Goal: Task Accomplishment & Management: Manage account settings

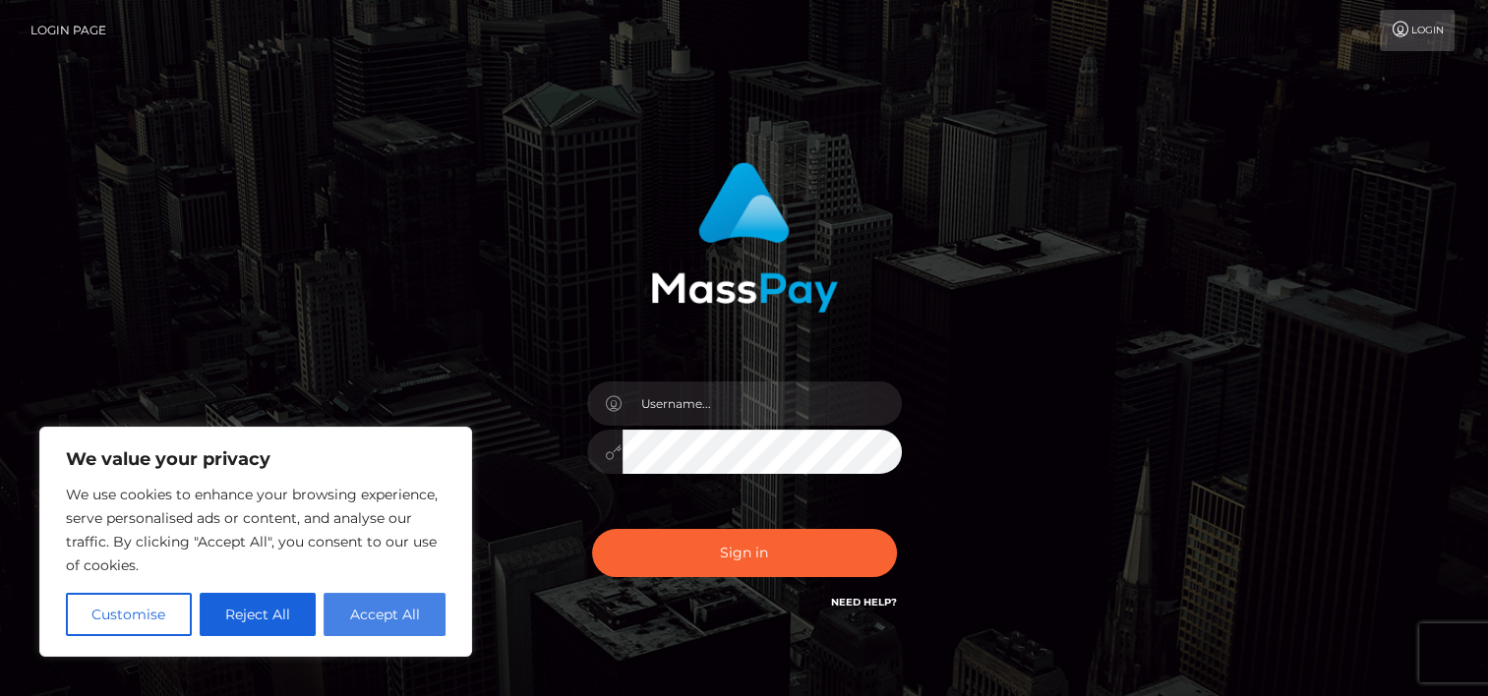
click at [353, 611] on button "Accept All" at bounding box center [385, 614] width 122 height 43
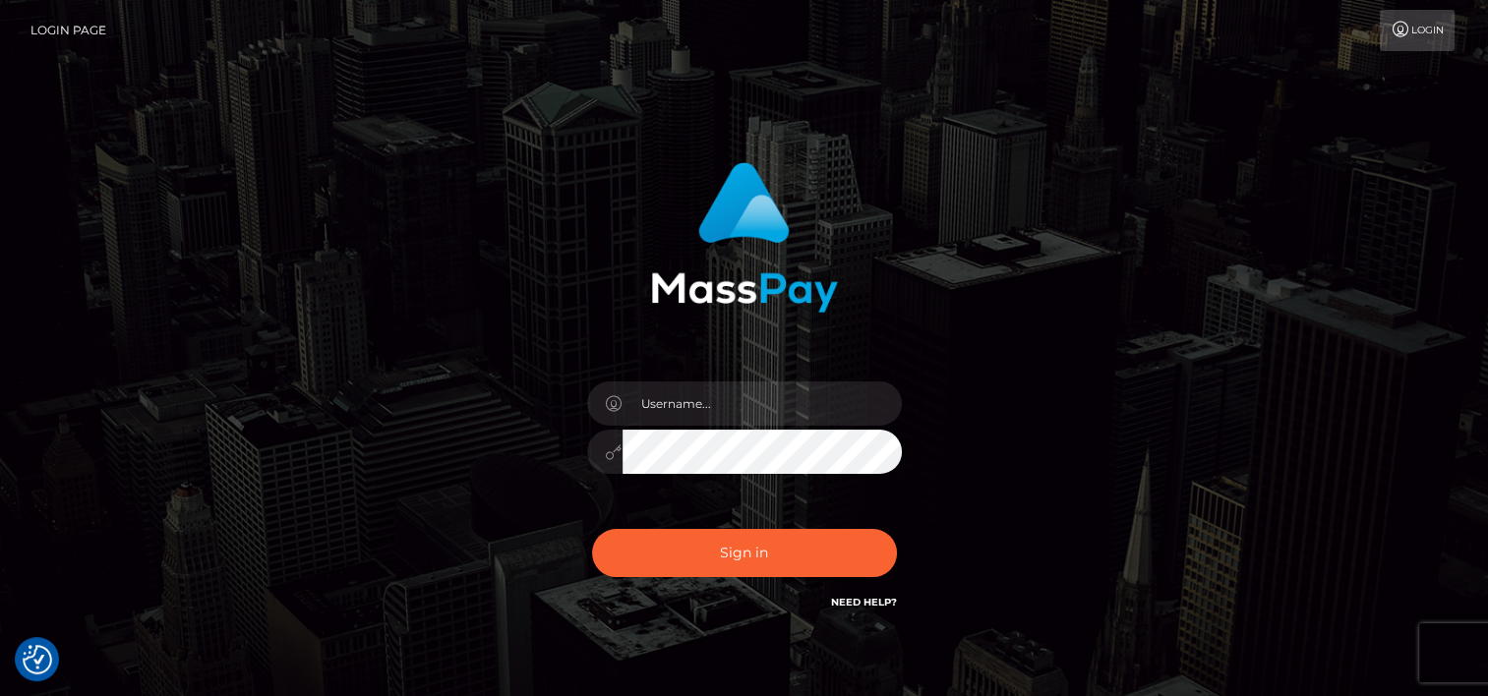
checkbox input "true"
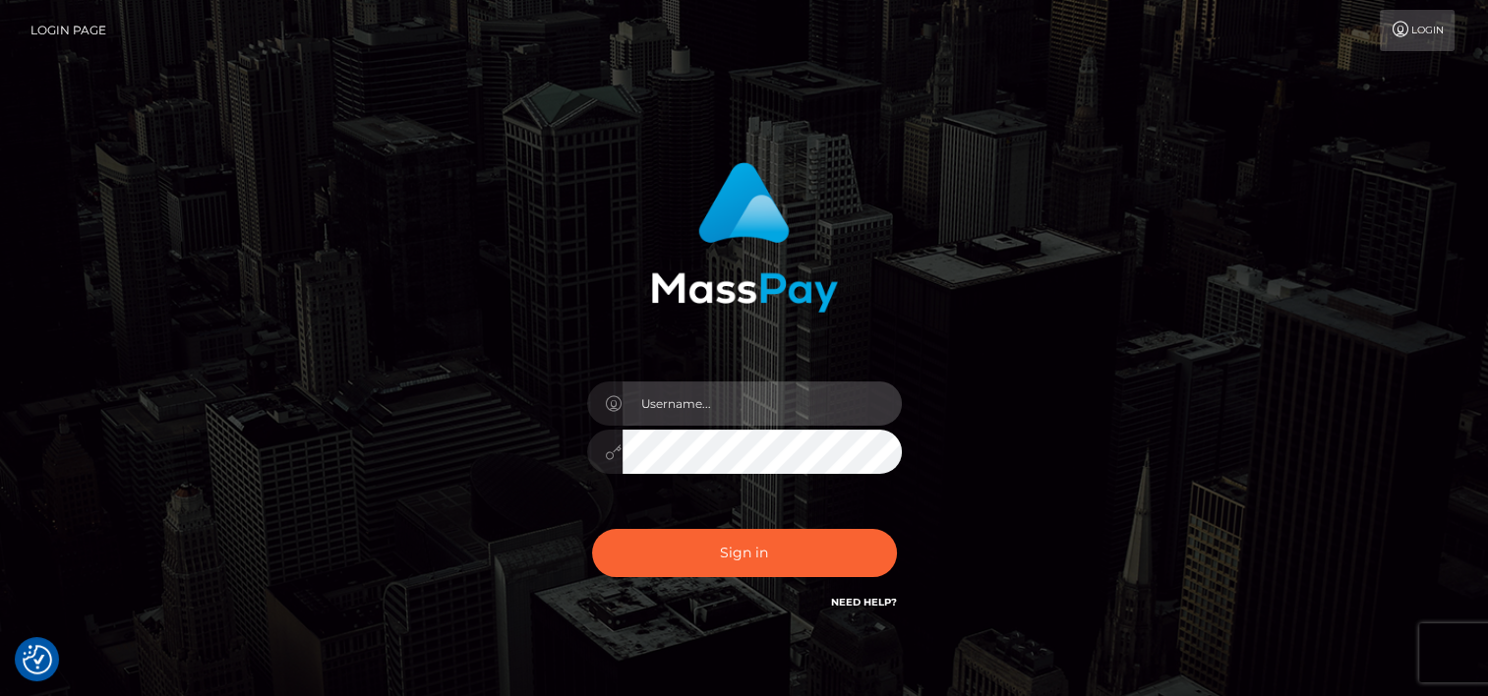
click at [674, 409] on input "text" at bounding box center [762, 404] width 279 height 44
drag, startPoint x: 712, startPoint y: 409, endPoint x: 433, endPoint y: 374, distance: 281.5
click at [433, 374] on div "odalis1231 Sign in" at bounding box center [744, 398] width 1121 height 501
paste input "2025"
type input "odalis2025"
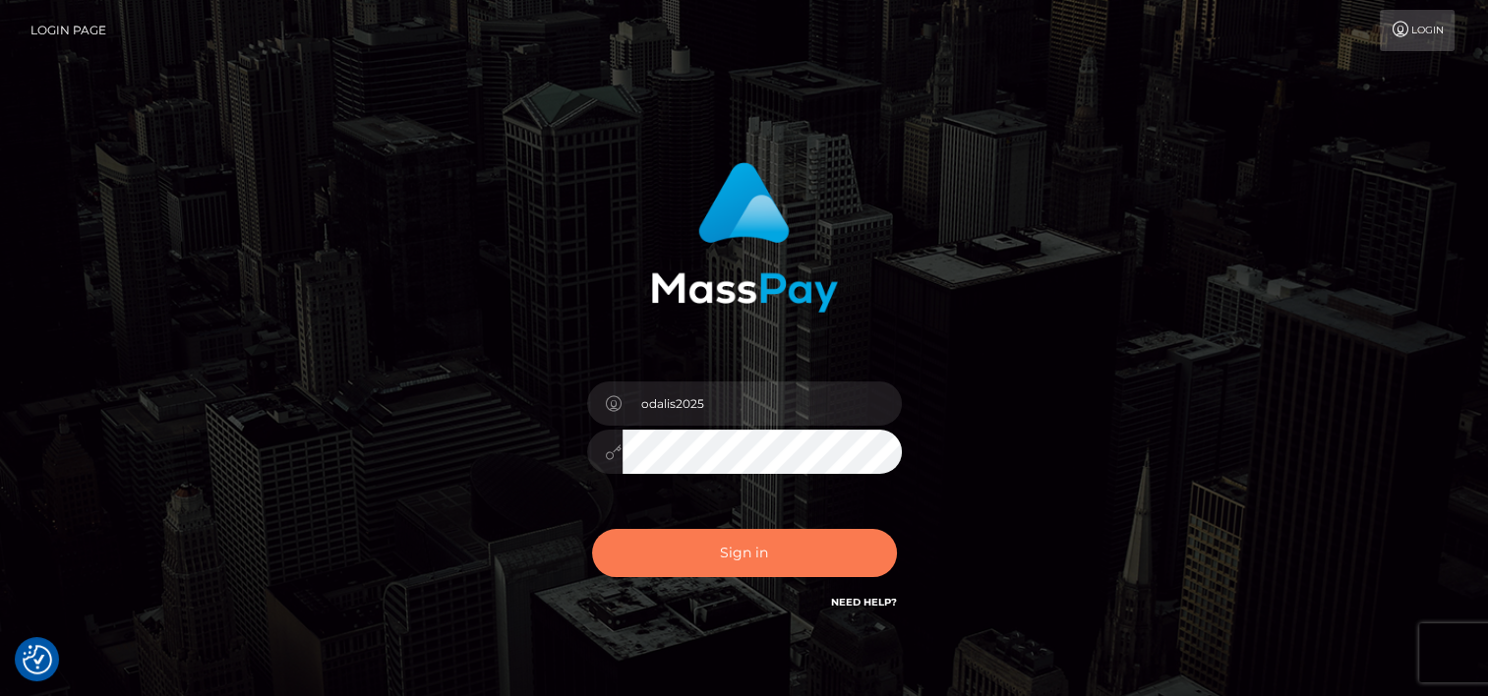
click at [740, 551] on button "Sign in" at bounding box center [744, 553] width 305 height 48
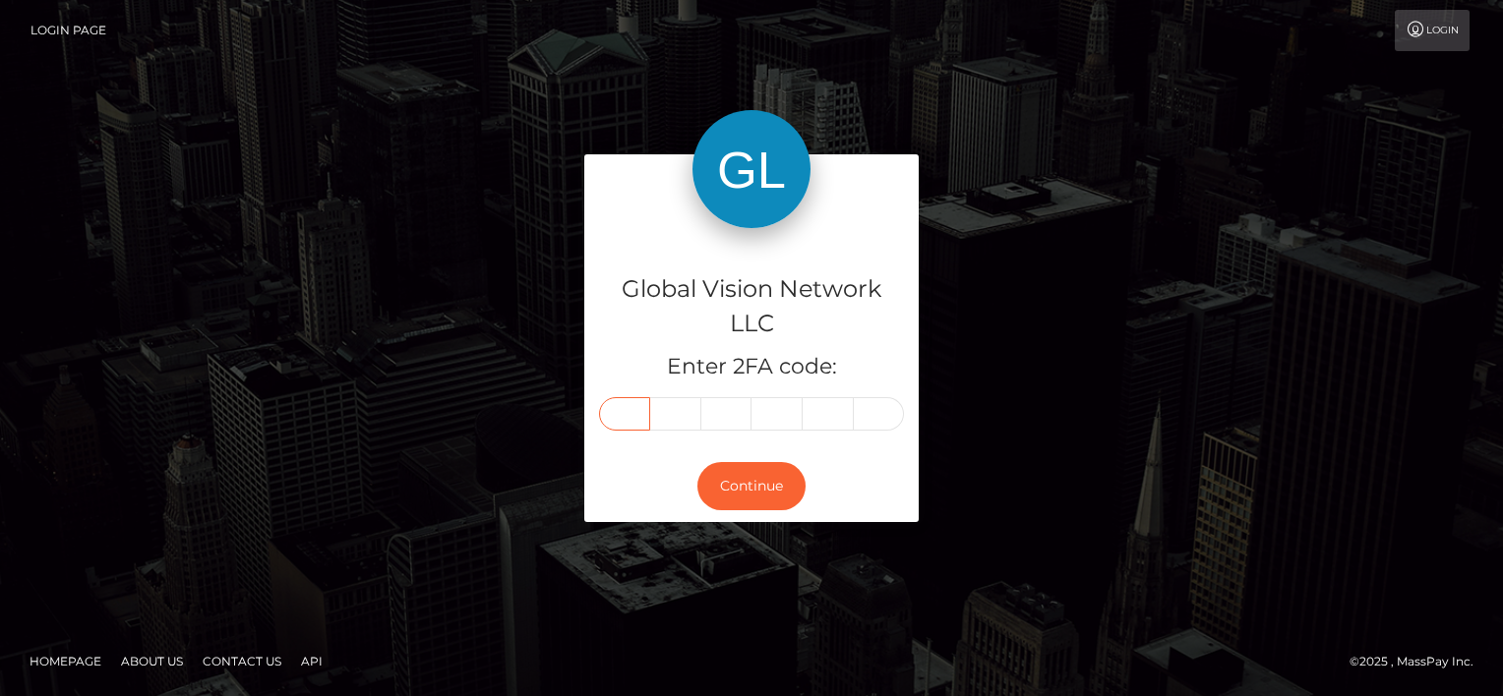
click at [627, 413] on input "text" at bounding box center [624, 413] width 51 height 33
click at [75, 29] on link "Login Page" at bounding box center [68, 30] width 76 height 41
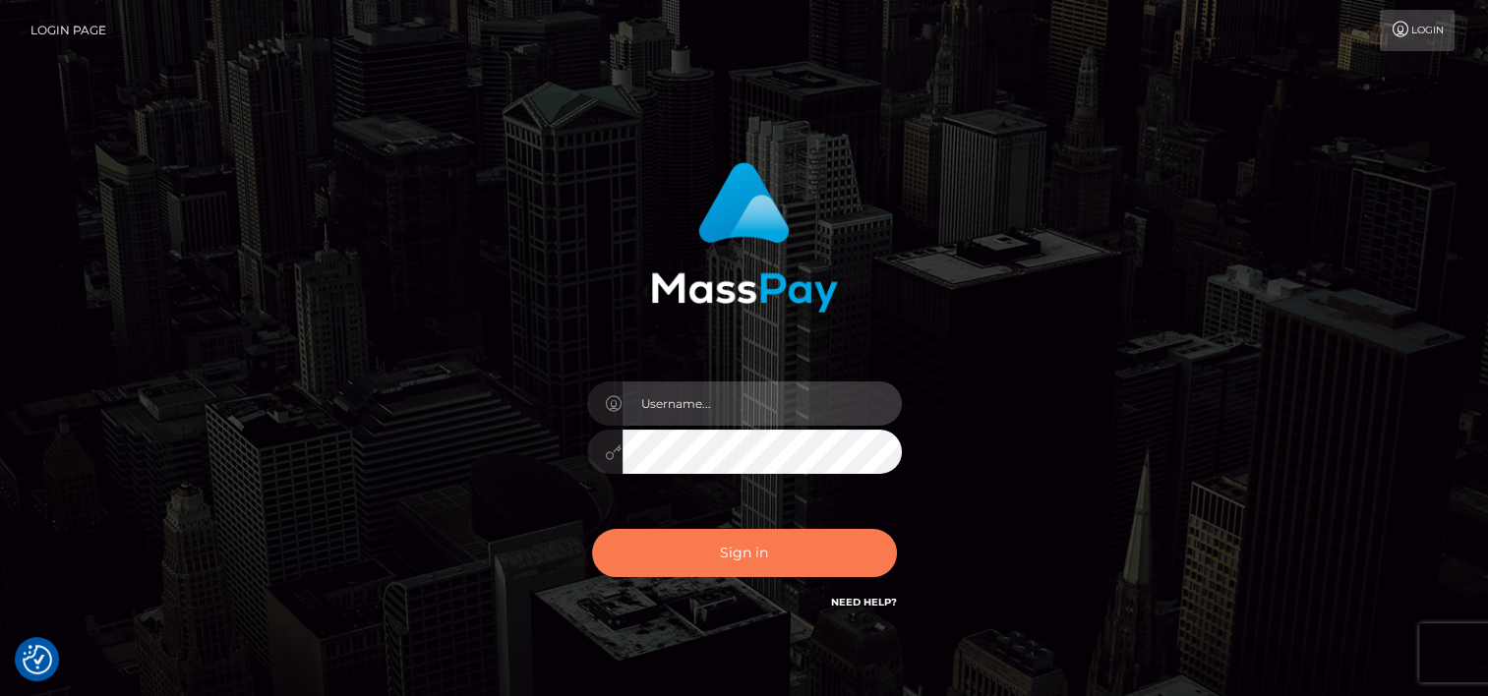
type input "odalis2025"
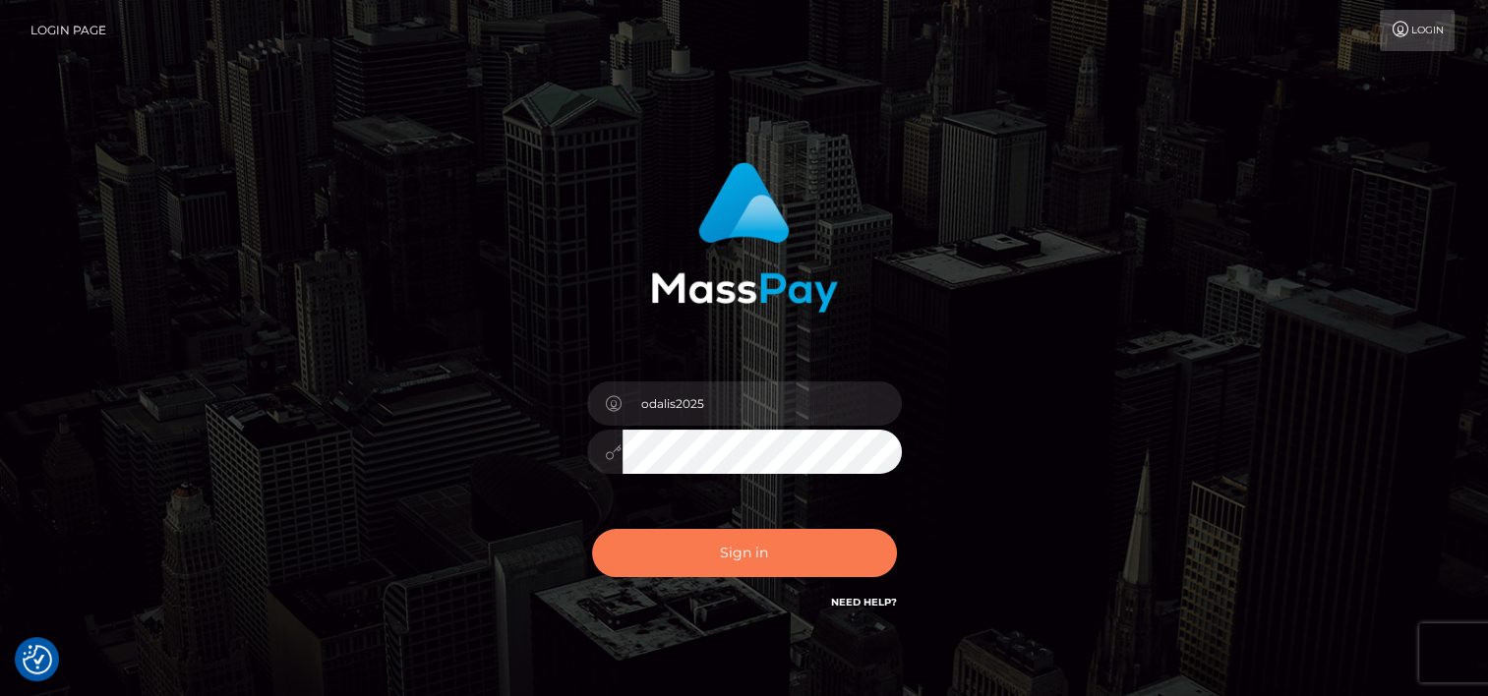
click at [716, 549] on button "Sign in" at bounding box center [744, 553] width 305 height 48
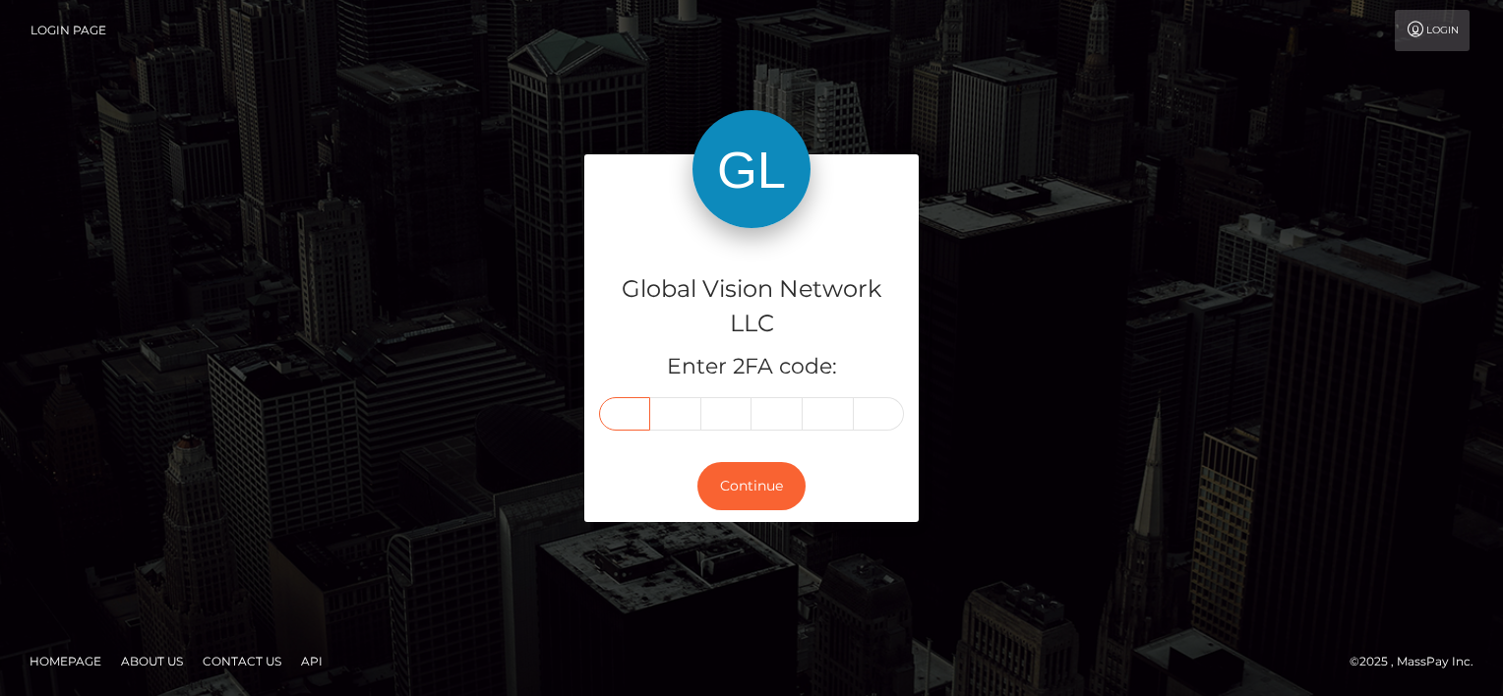
click at [614, 419] on input "text" at bounding box center [624, 413] width 51 height 33
click at [1432, 34] on link "Login" at bounding box center [1431, 30] width 75 height 41
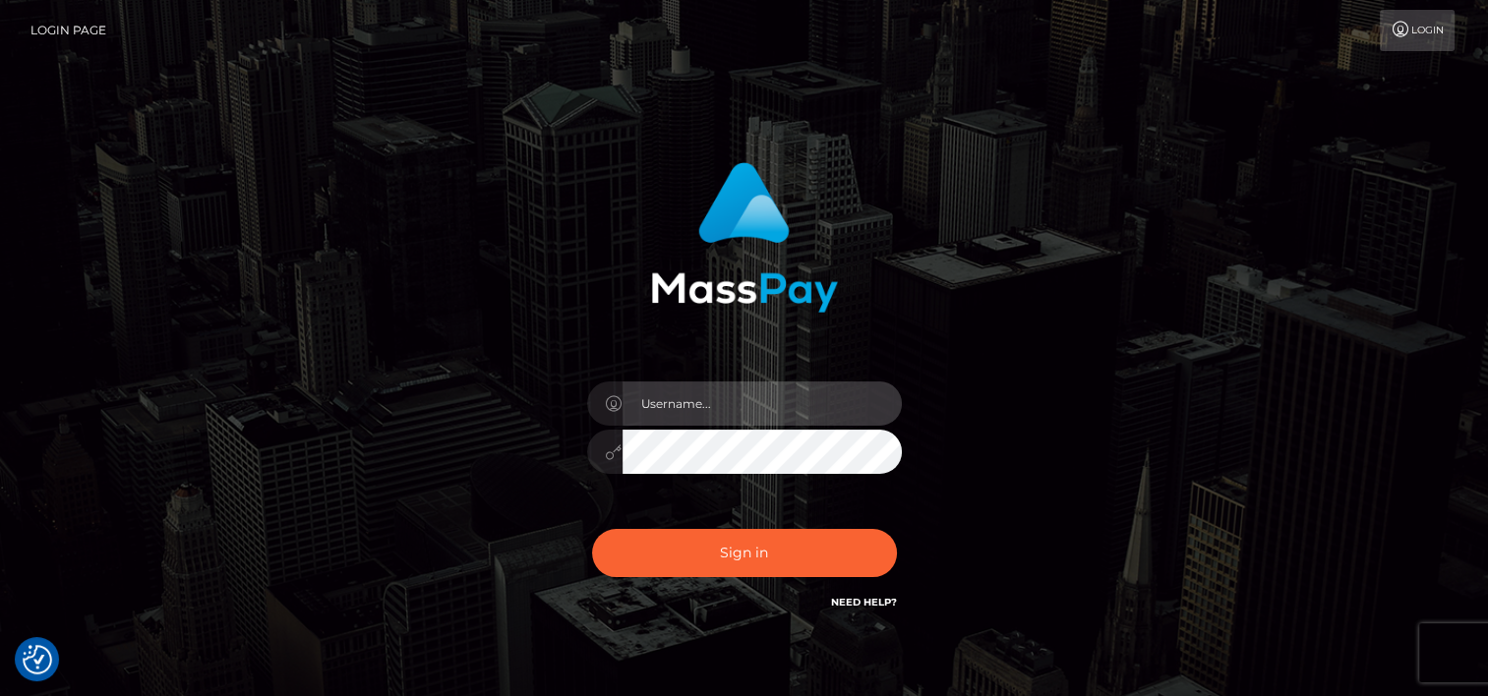
type input "odalis2025"
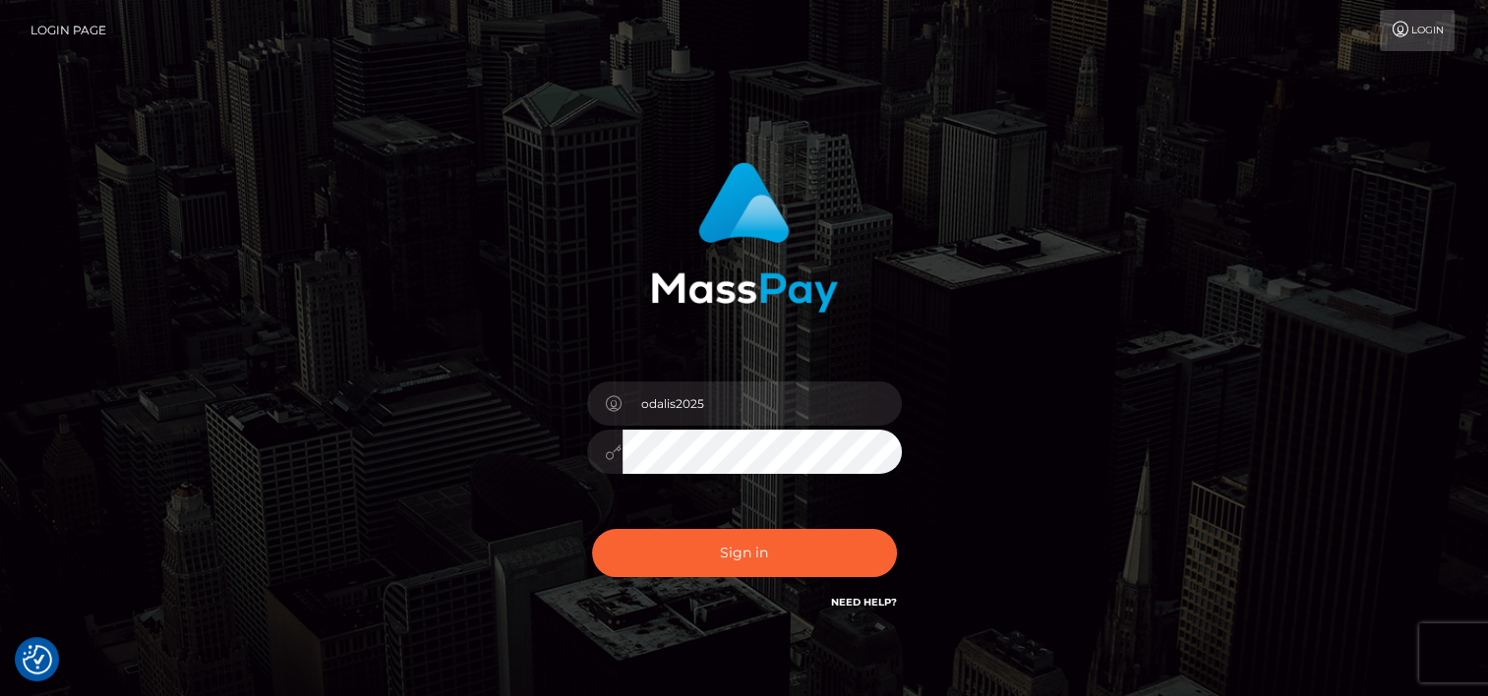
click at [850, 600] on link "Need Help?" at bounding box center [864, 602] width 66 height 13
click at [613, 454] on icon at bounding box center [614, 453] width 17 height 16
click at [613, 452] on icon at bounding box center [614, 453] width 17 height 16
click at [878, 597] on link "Need Help?" at bounding box center [864, 602] width 66 height 13
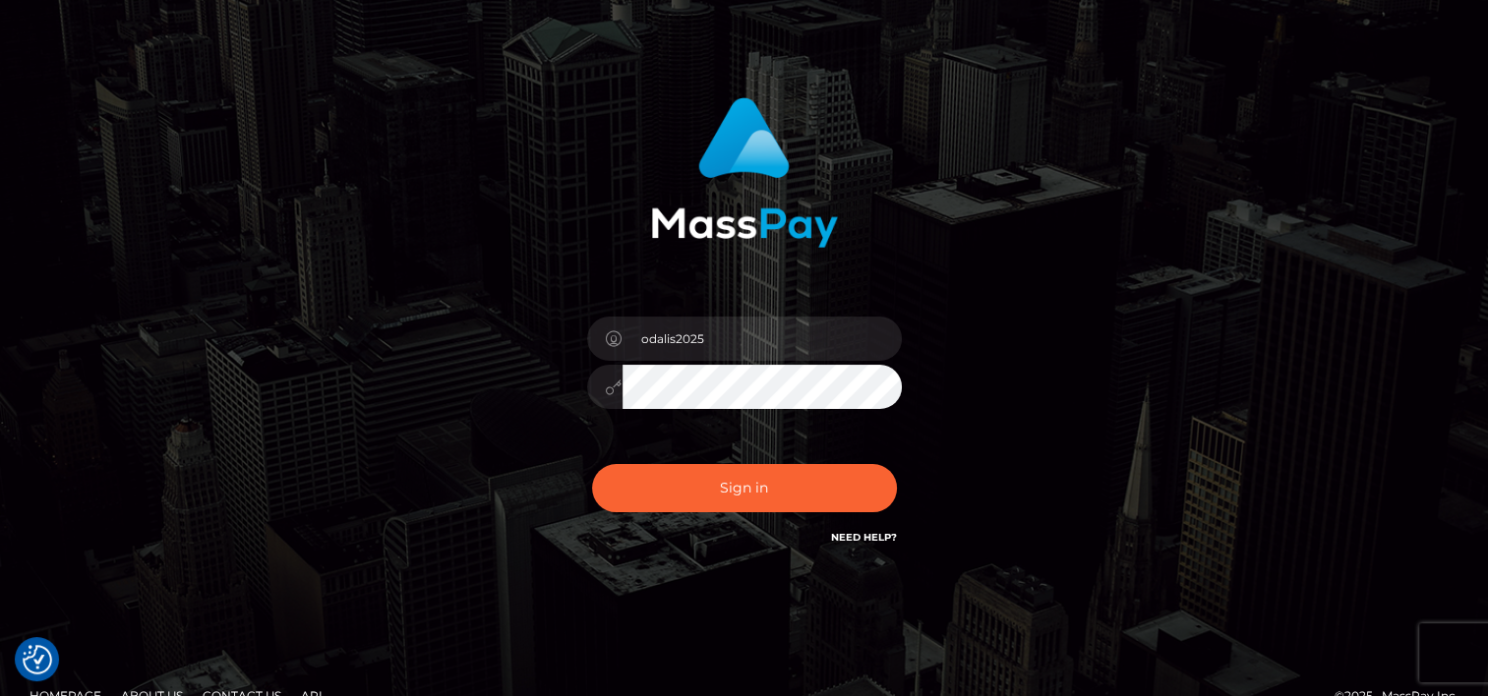
scroll to position [98, 0]
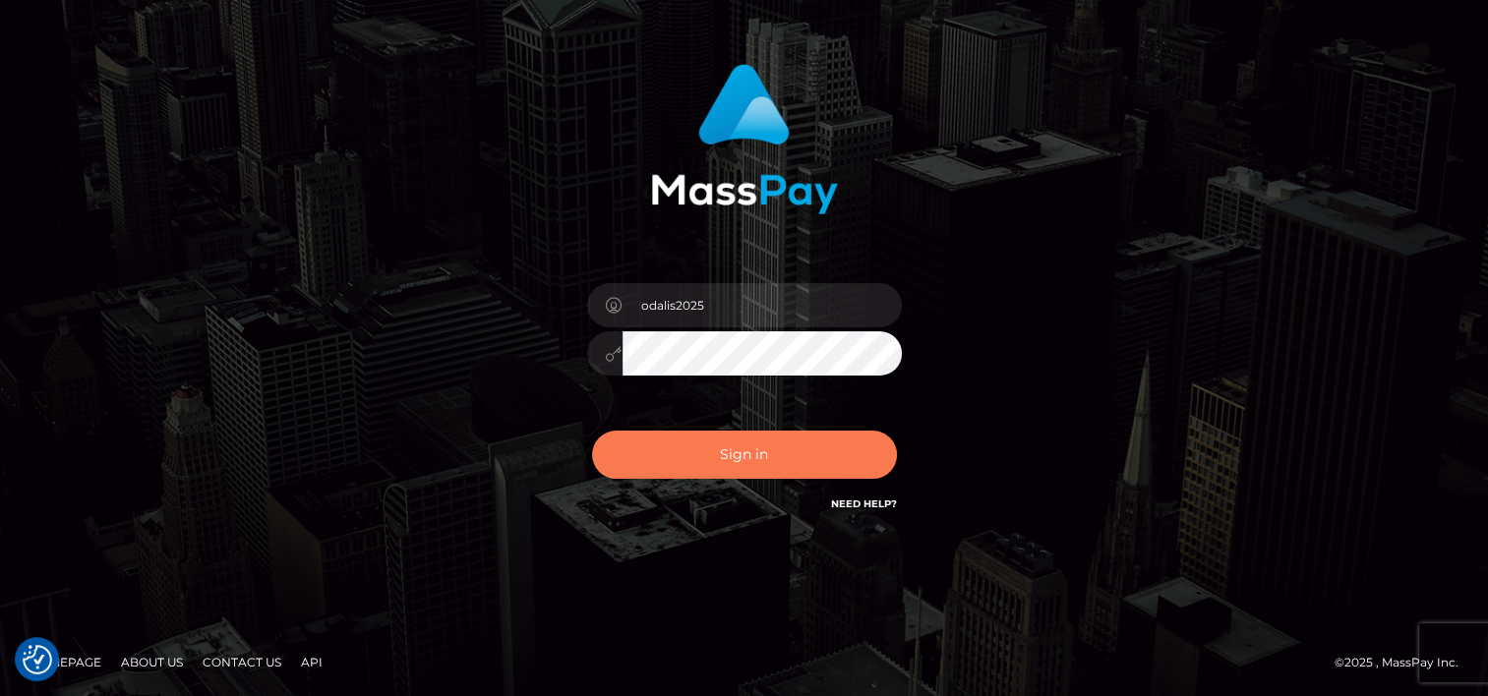
click at [728, 452] on button "Sign in" at bounding box center [744, 455] width 305 height 48
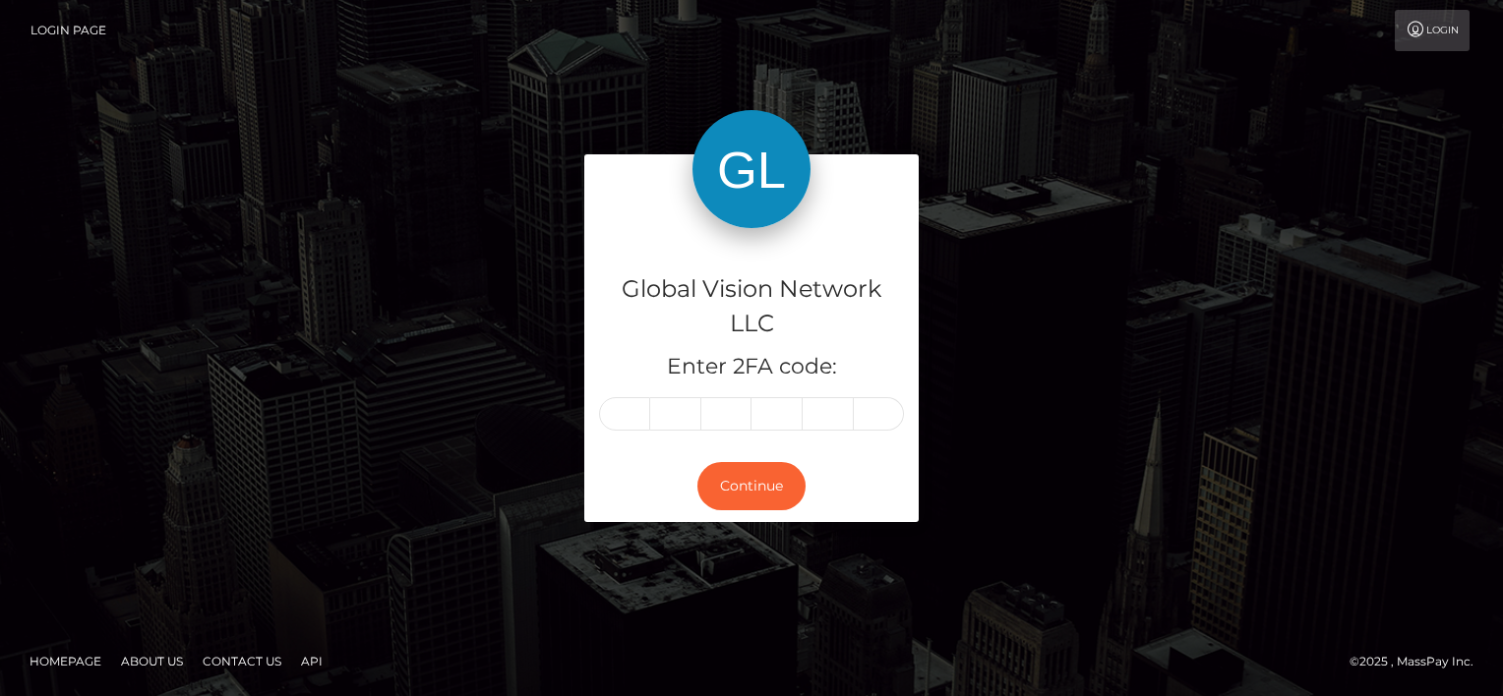
click at [612, 420] on input "text" at bounding box center [624, 413] width 51 height 33
click at [1444, 665] on div "© 2025 , MassPay Inc." at bounding box center [1418, 662] width 139 height 22
